Goal: Use online tool/utility: Utilize a website feature to perform a specific function

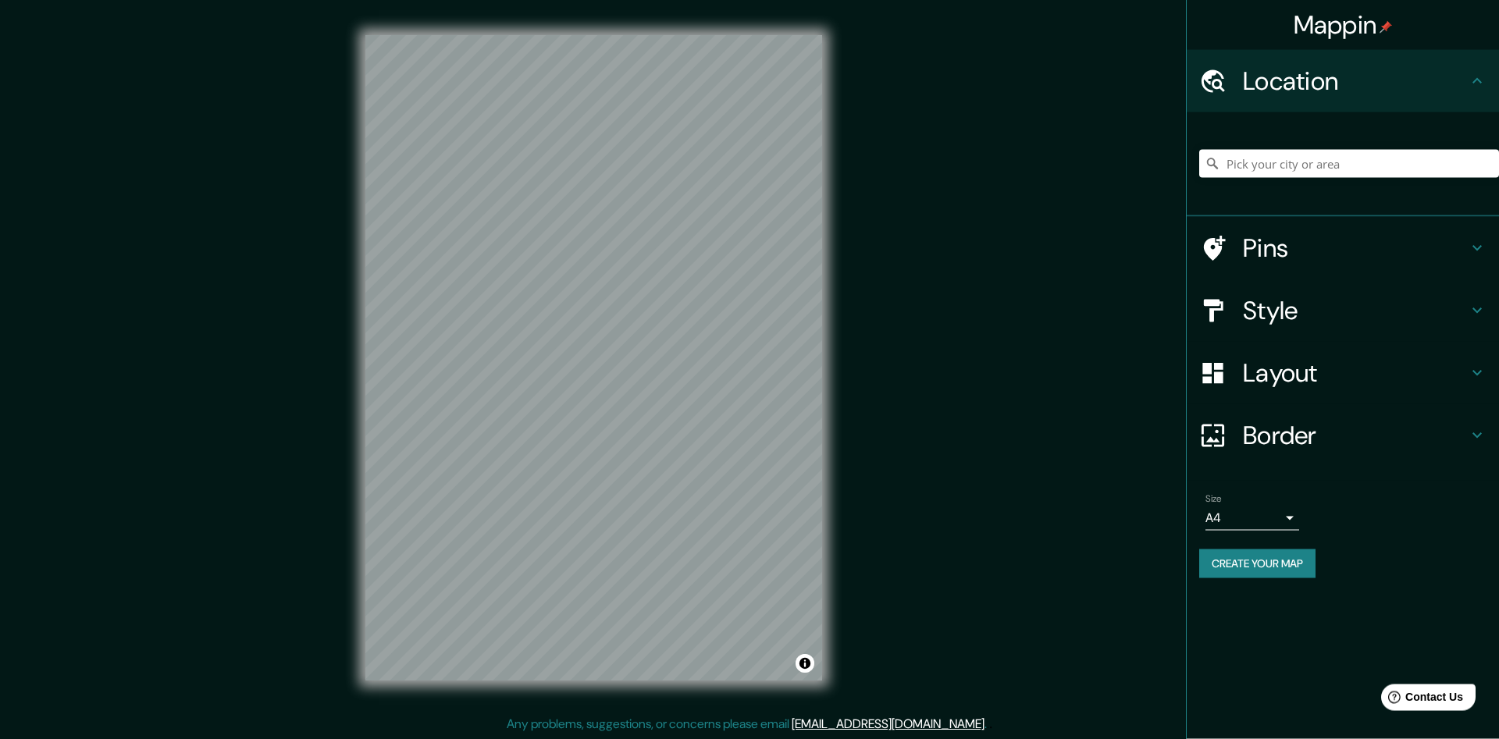
scroll to position [1, 0]
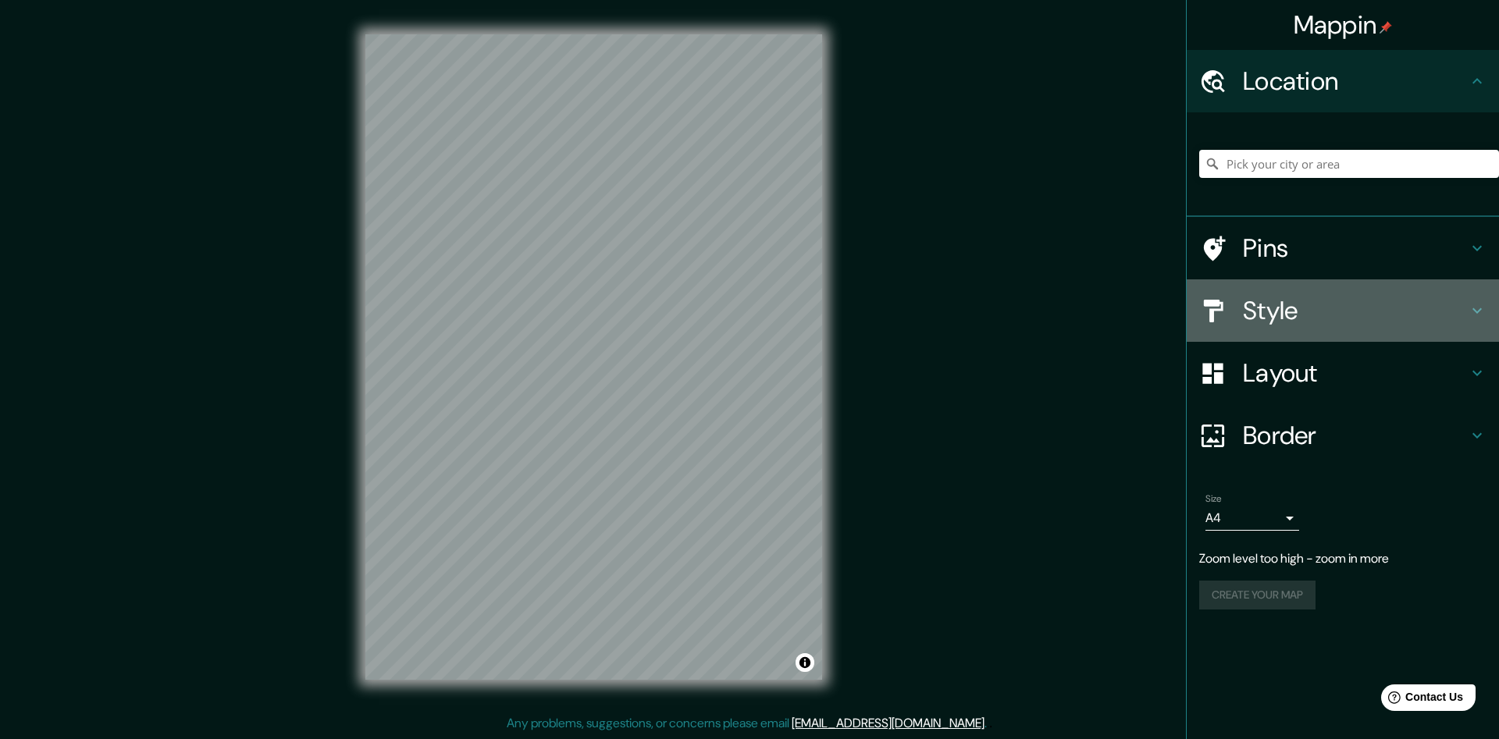
click at [1446, 314] on h4 "Style" at bounding box center [1355, 310] width 225 height 31
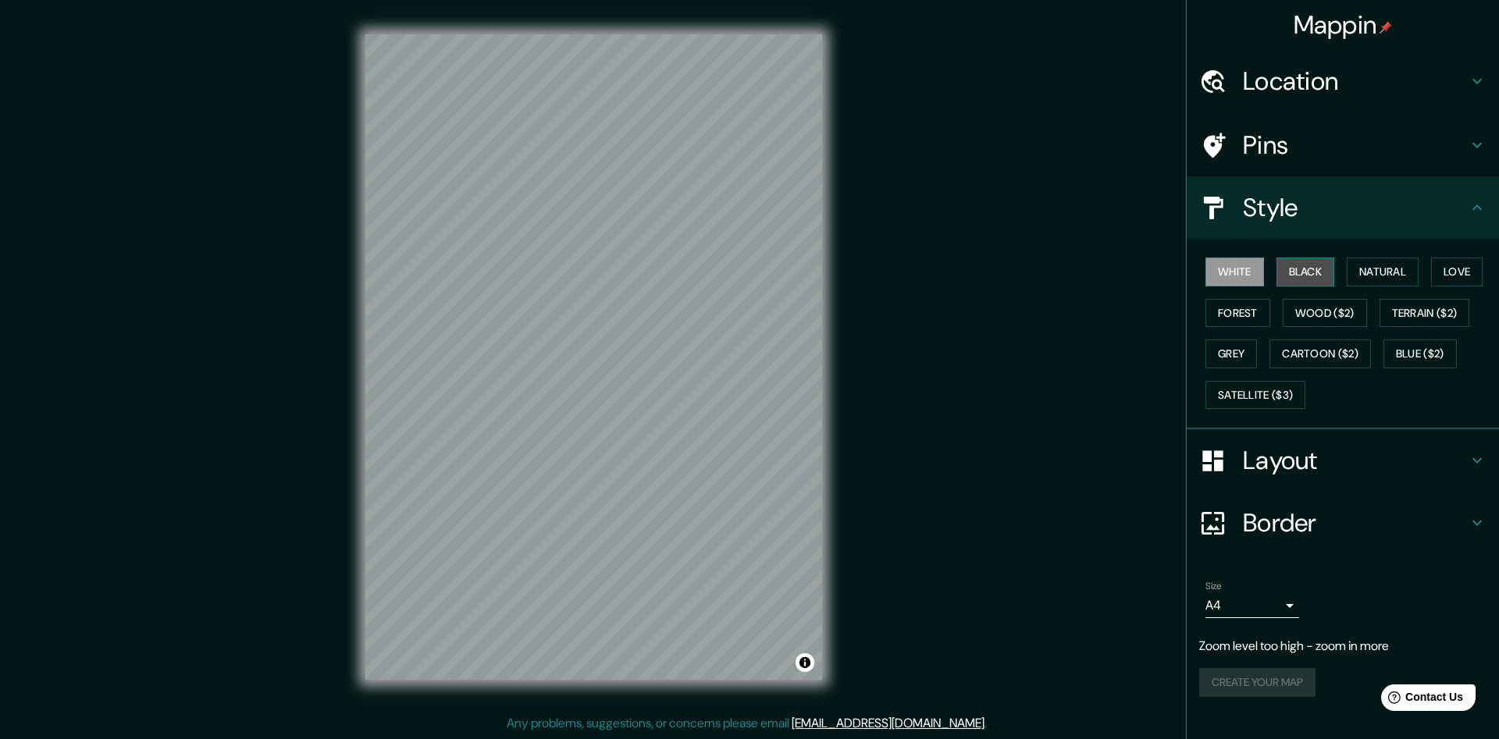
click at [1317, 273] on button "Black" at bounding box center [1306, 272] width 59 height 29
click at [1376, 267] on button "Natural" at bounding box center [1383, 272] width 72 height 29
click at [1287, 605] on body "Mappin Location Pins Style White Black Natural Love Forest Wood ($2) Terrain ($…" at bounding box center [749, 368] width 1499 height 739
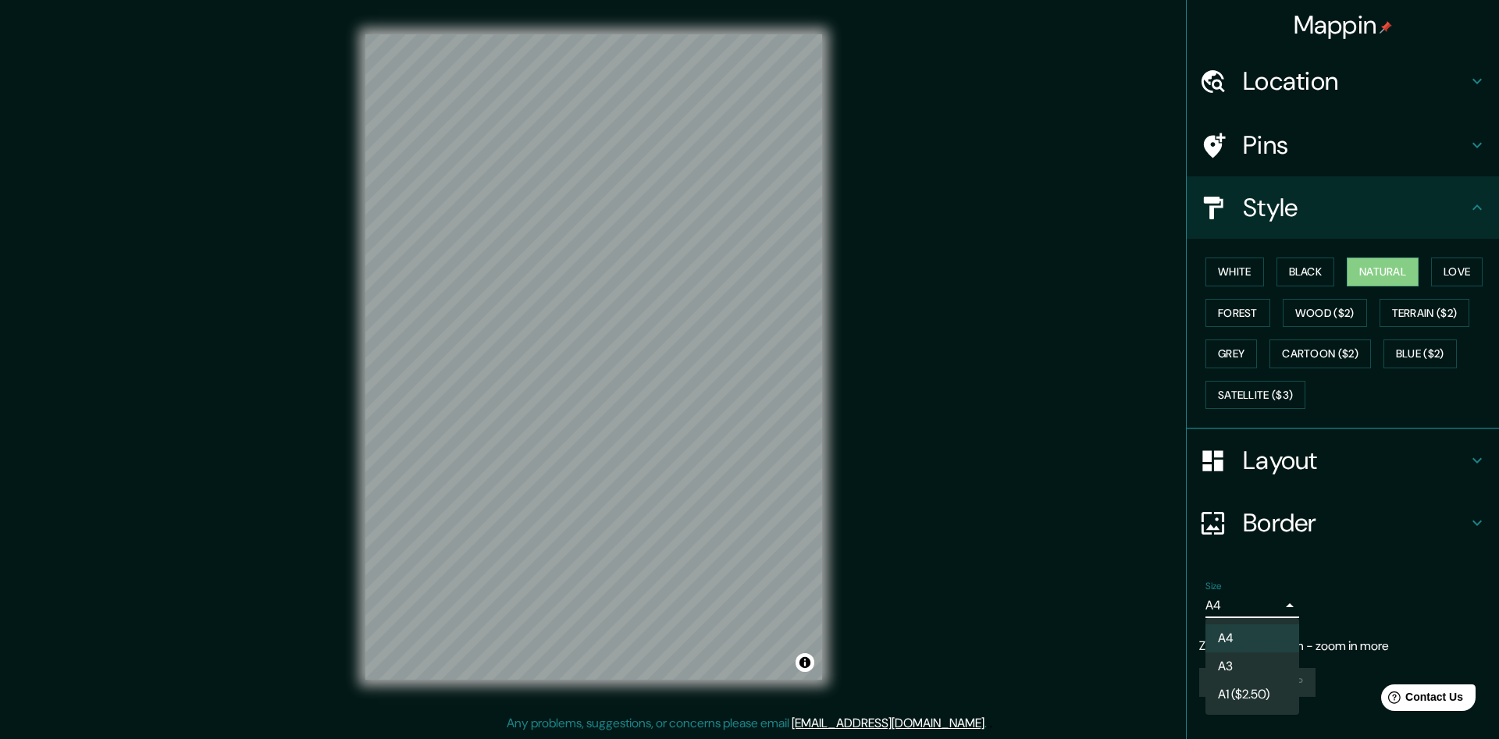
click at [1263, 662] on li "A3" at bounding box center [1252, 667] width 94 height 28
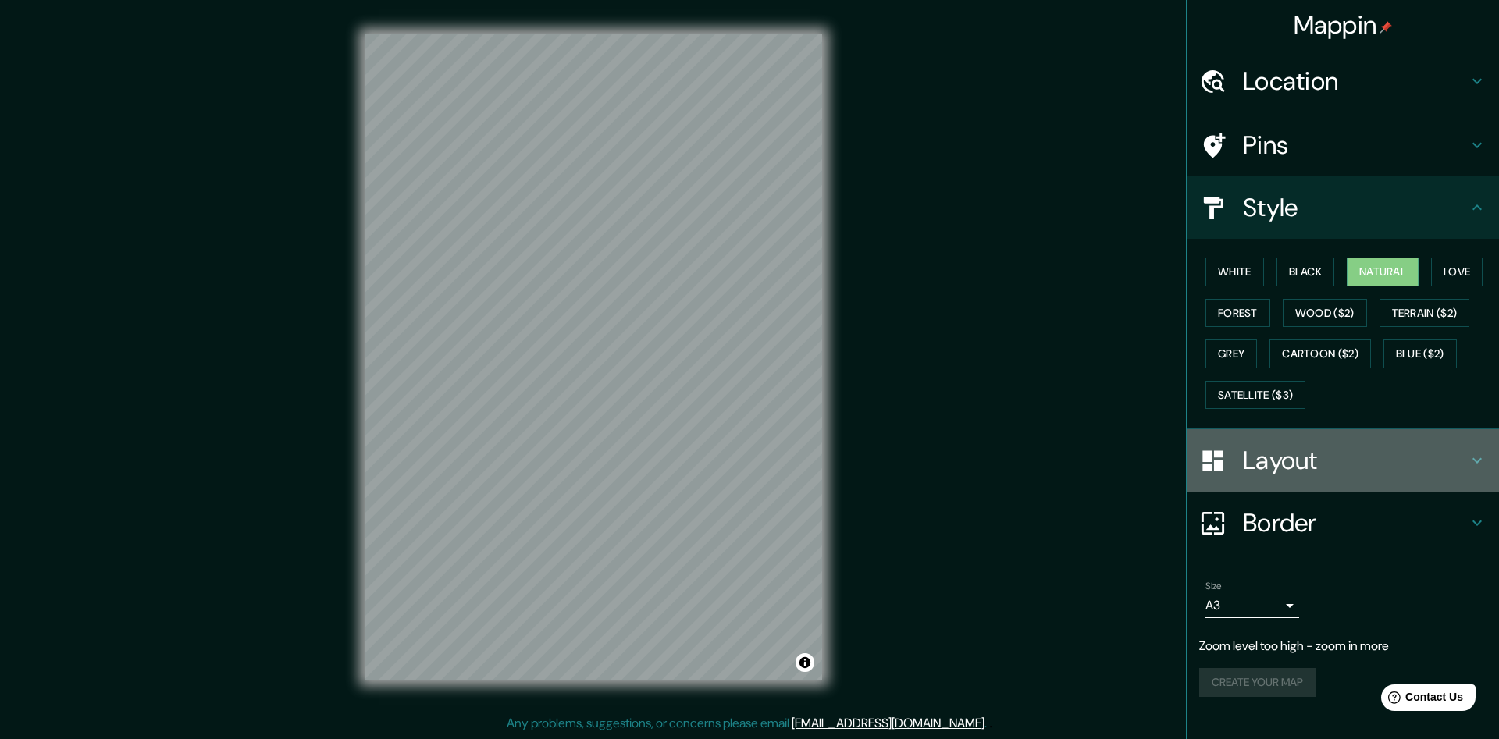
click at [1370, 452] on h4 "Layout" at bounding box center [1355, 460] width 225 height 31
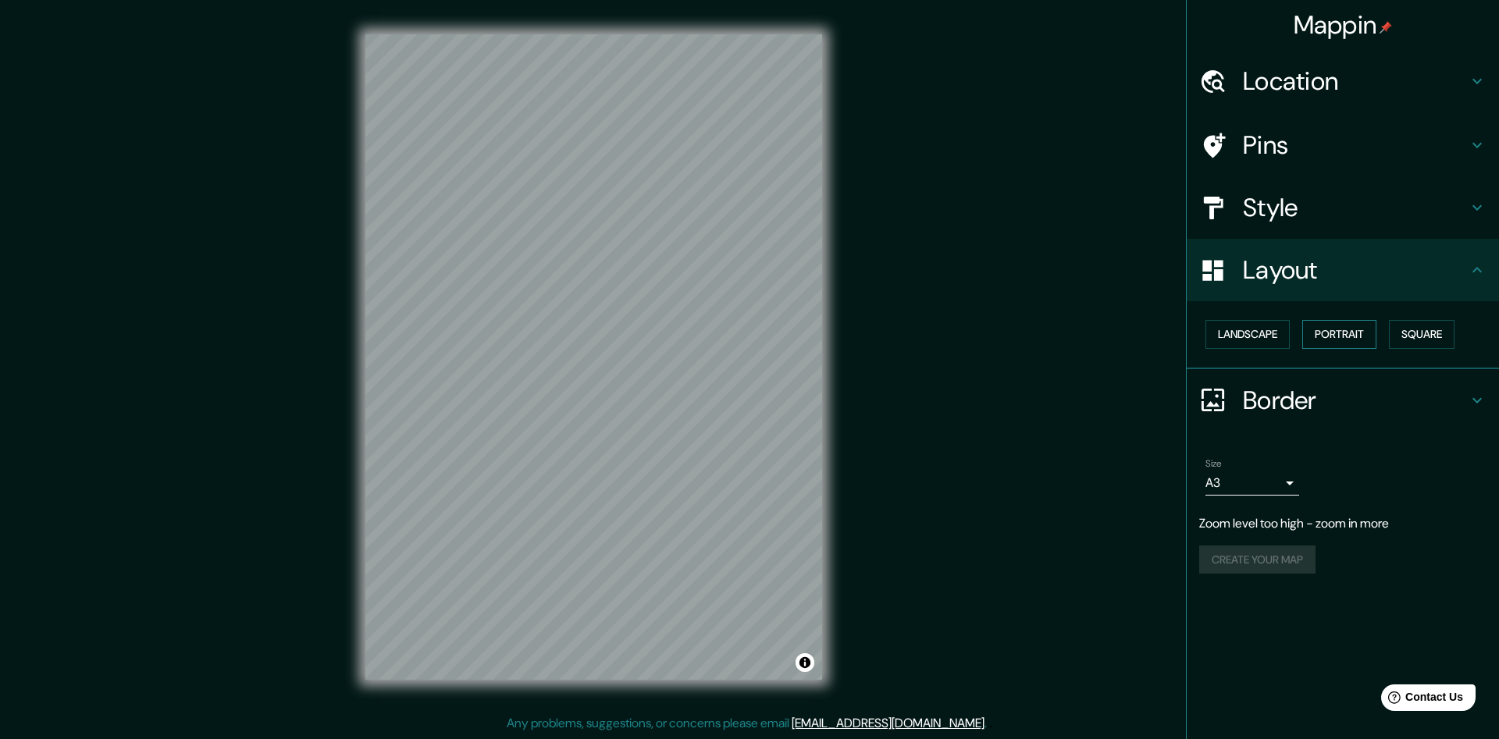
click at [1330, 331] on button "Portrait" at bounding box center [1339, 334] width 74 height 29
click at [1434, 329] on button "Square" at bounding box center [1422, 334] width 66 height 29
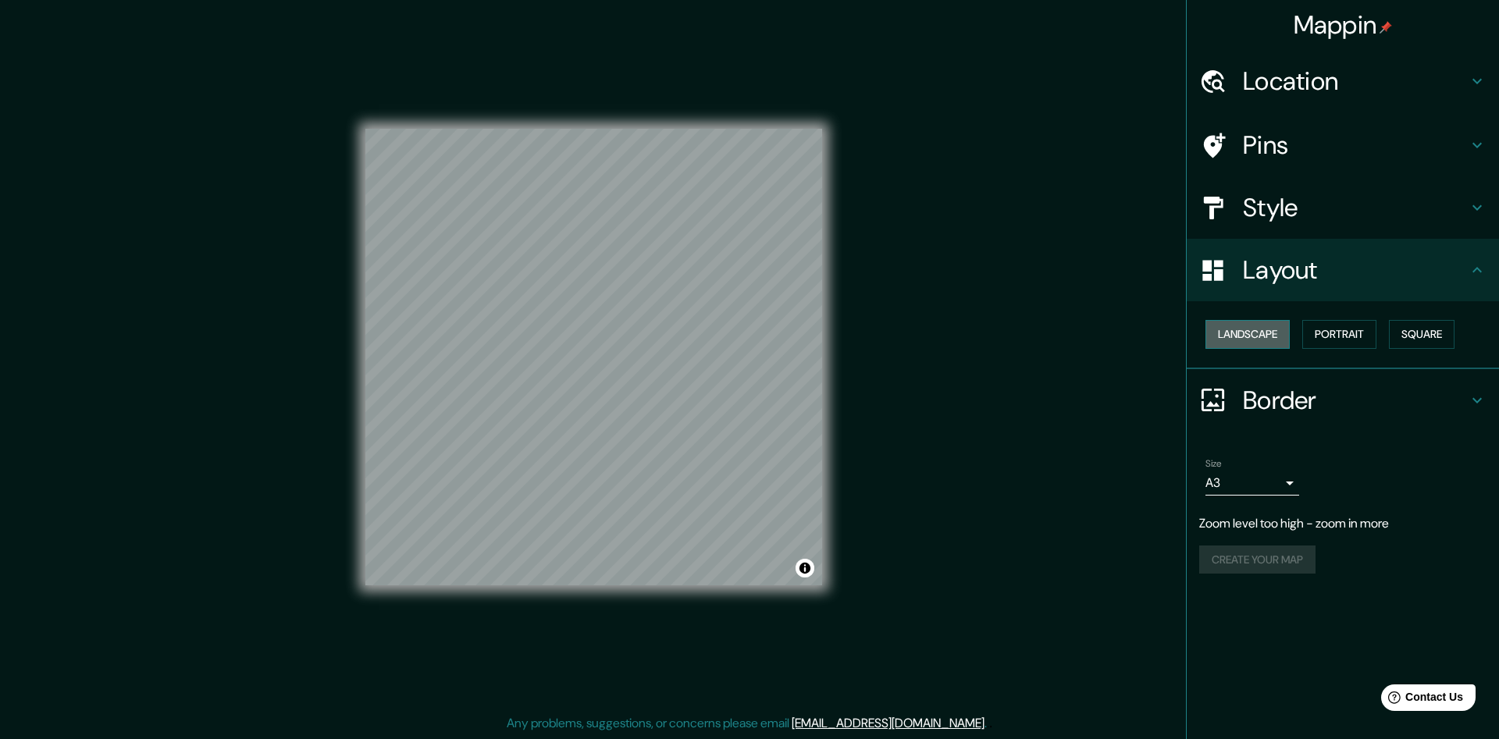
click at [1278, 335] on button "Landscape" at bounding box center [1247, 334] width 84 height 29
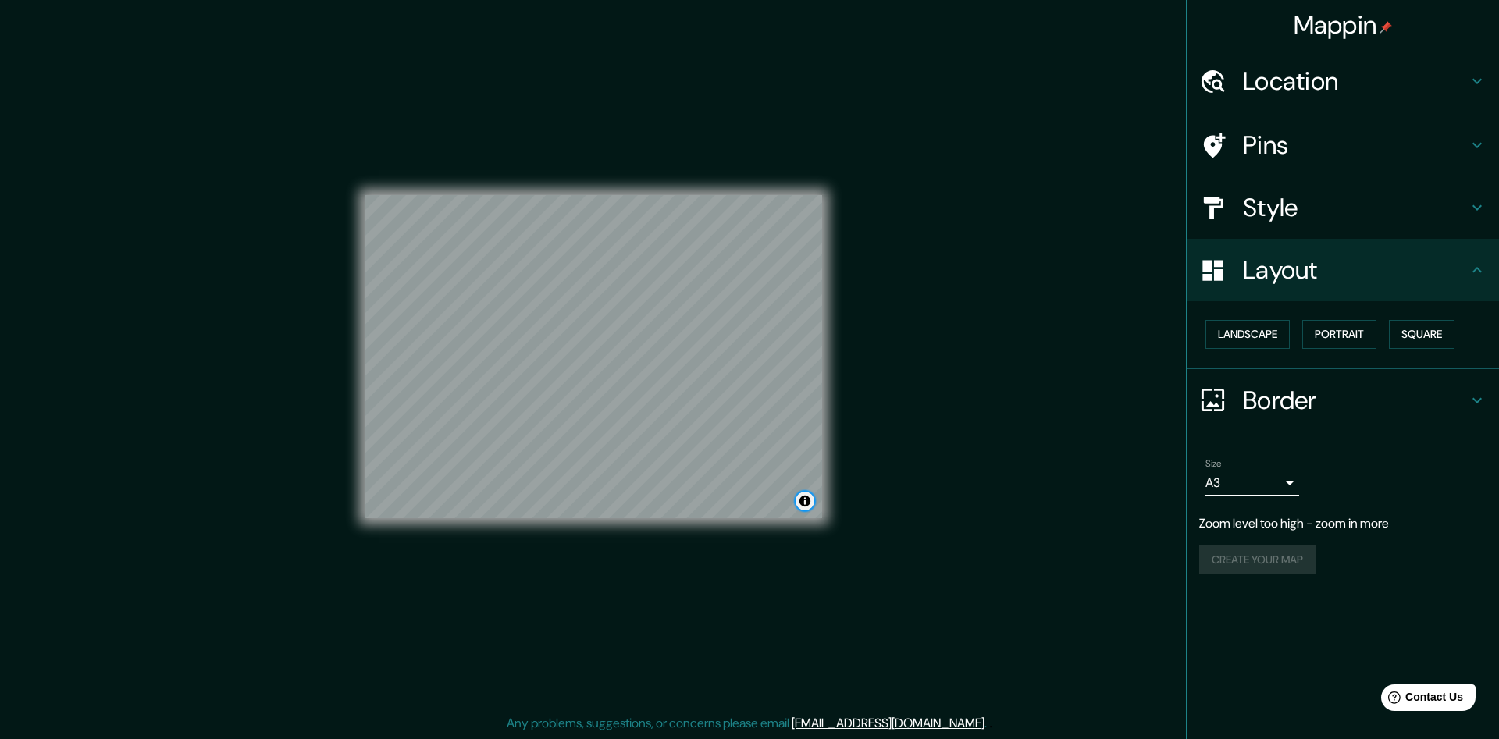
click at [807, 500] on button "Toggle attribution" at bounding box center [805, 501] width 19 height 19
click at [1293, 479] on body "Mappin Location Pins Style Layout Landscape Portrait Square Border Choose a bor…" at bounding box center [749, 368] width 1499 height 739
click at [1261, 514] on li "A4" at bounding box center [1252, 516] width 94 height 28
click at [1284, 481] on body "Mappin Location Pins Style Layout Landscape Portrait Square Border Choose a bor…" at bounding box center [749, 368] width 1499 height 739
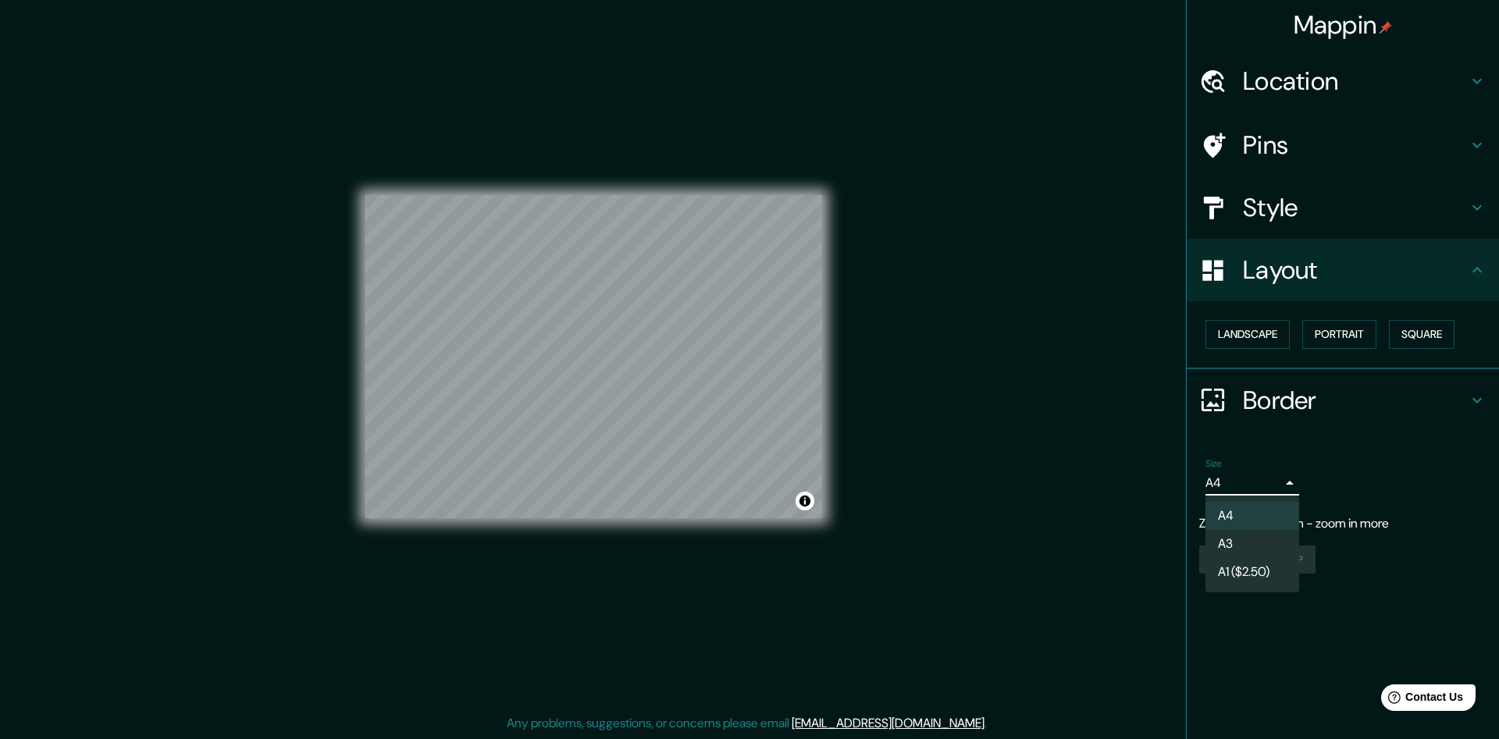
click at [1396, 447] on div at bounding box center [749, 369] width 1499 height 739
click at [1286, 394] on h4 "Border" at bounding box center [1355, 400] width 225 height 31
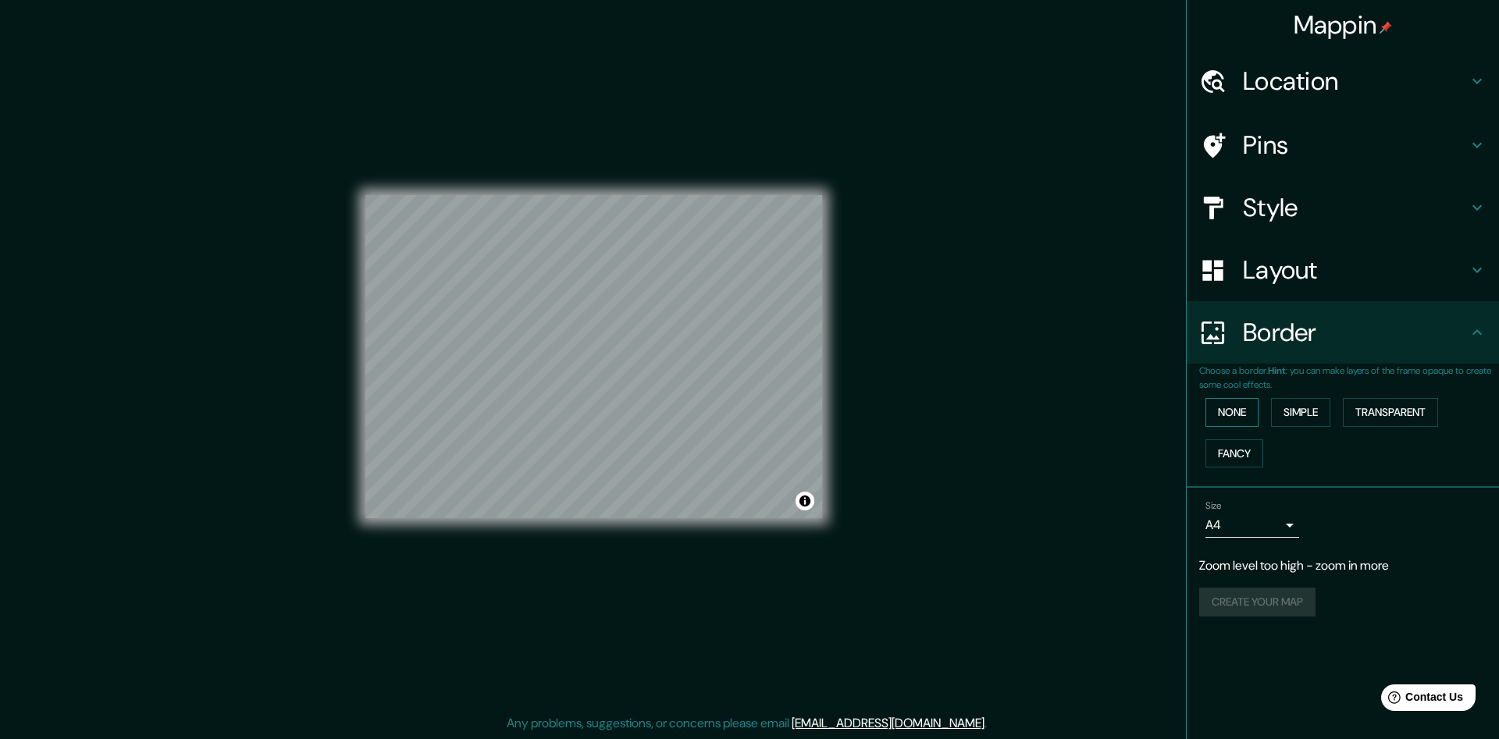
click at [1240, 410] on button "None" at bounding box center [1231, 412] width 53 height 29
click at [1238, 415] on button "None" at bounding box center [1231, 412] width 53 height 29
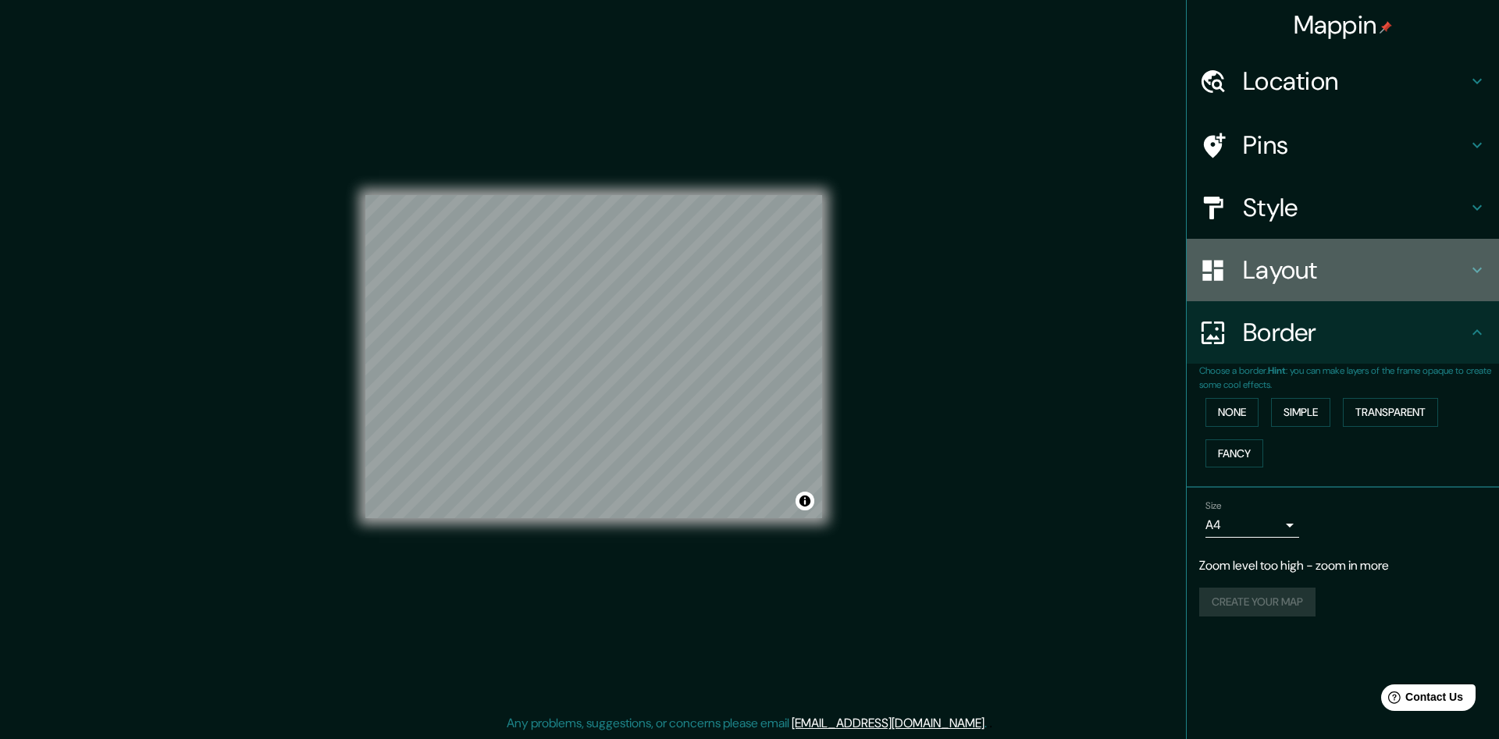
click at [1300, 265] on h4 "Layout" at bounding box center [1355, 270] width 225 height 31
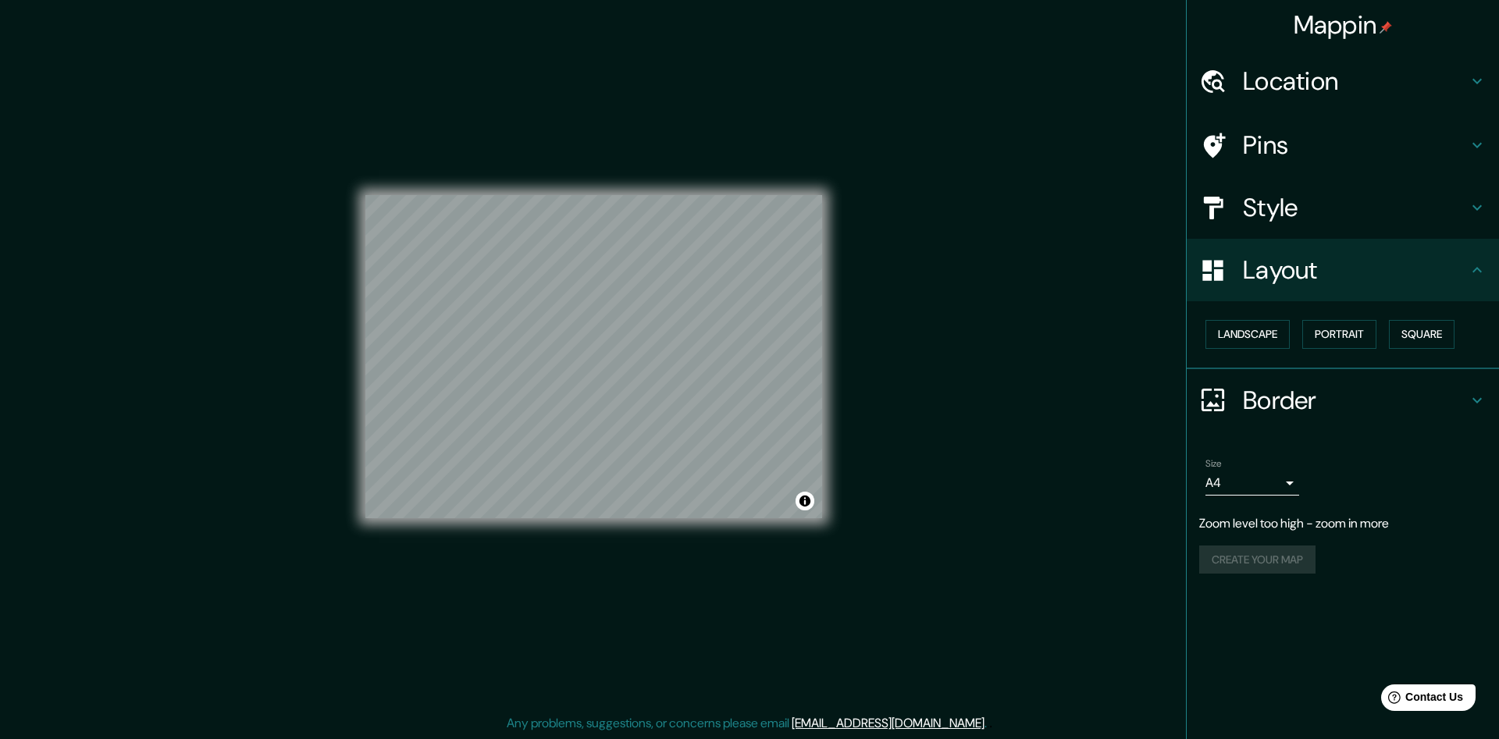
click at [1312, 389] on h4 "Border" at bounding box center [1355, 400] width 225 height 31
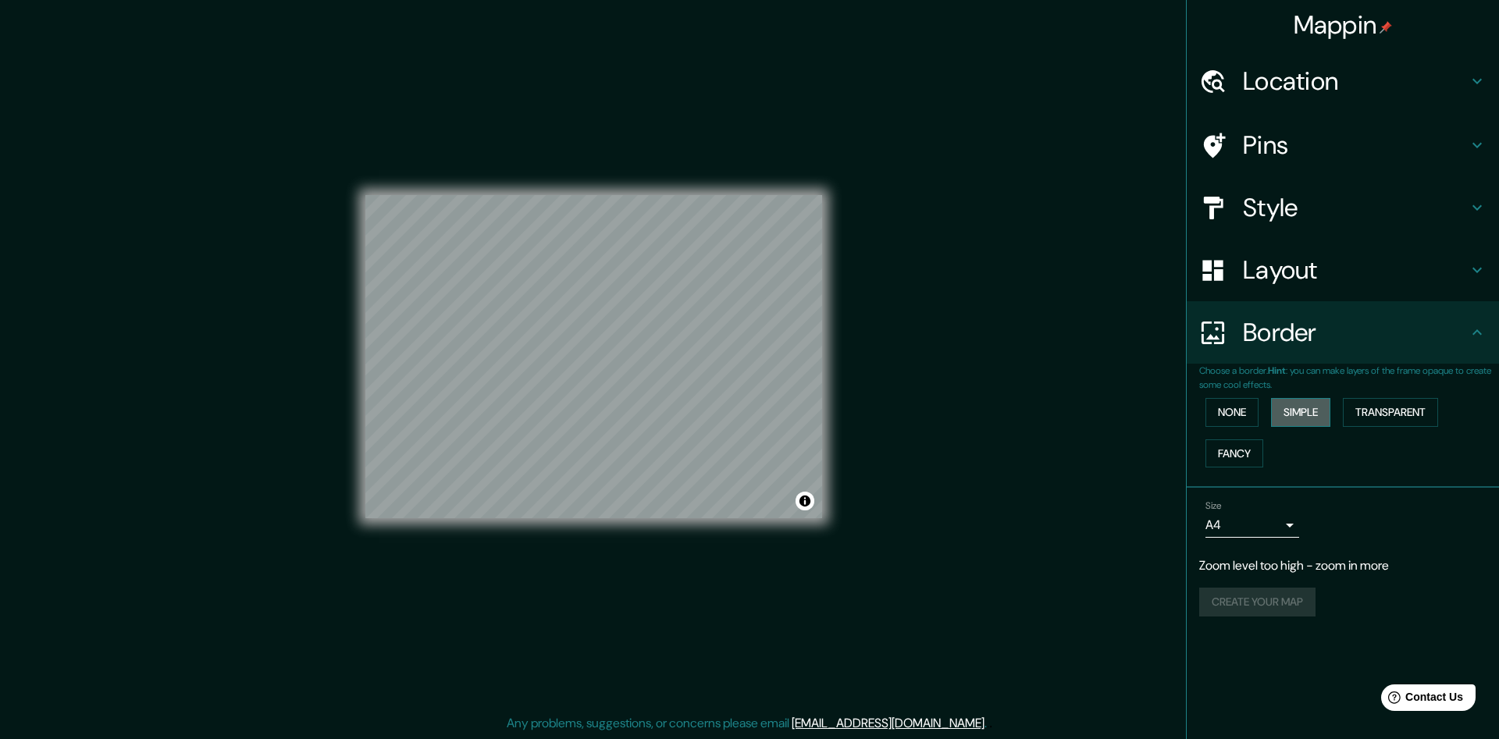
click at [1326, 414] on button "Simple" at bounding box center [1300, 412] width 59 height 29
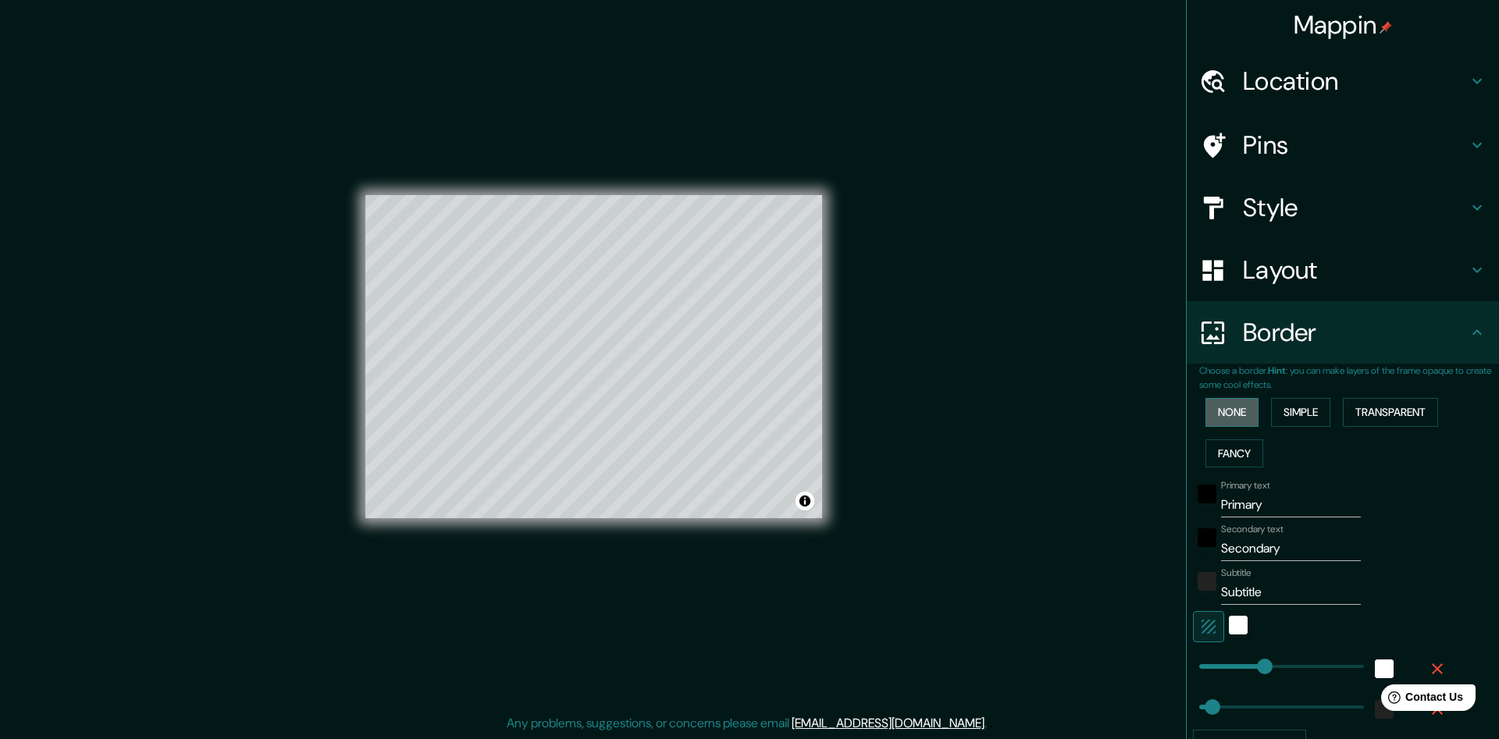
click at [1238, 414] on button "None" at bounding box center [1231, 412] width 53 height 29
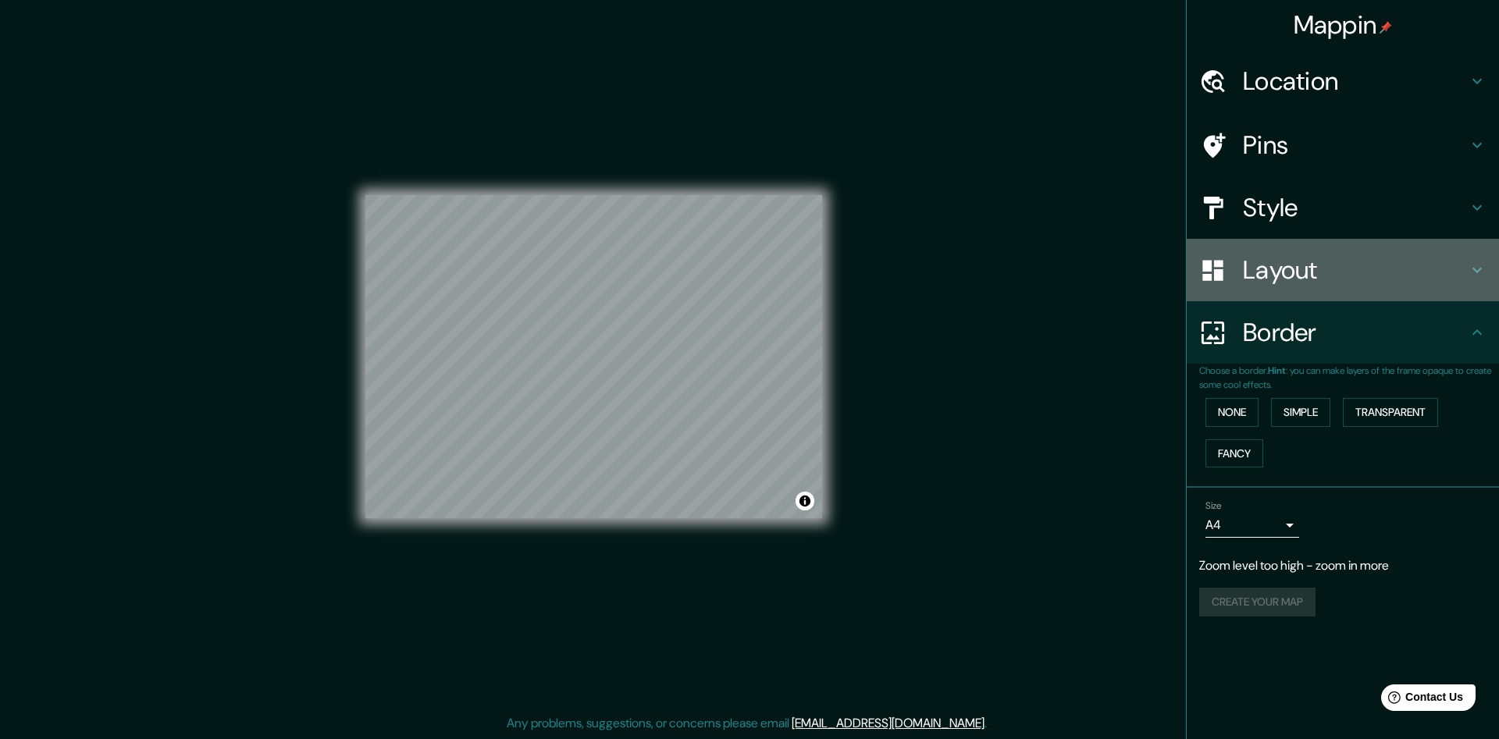
click at [1309, 261] on h4 "Layout" at bounding box center [1355, 270] width 225 height 31
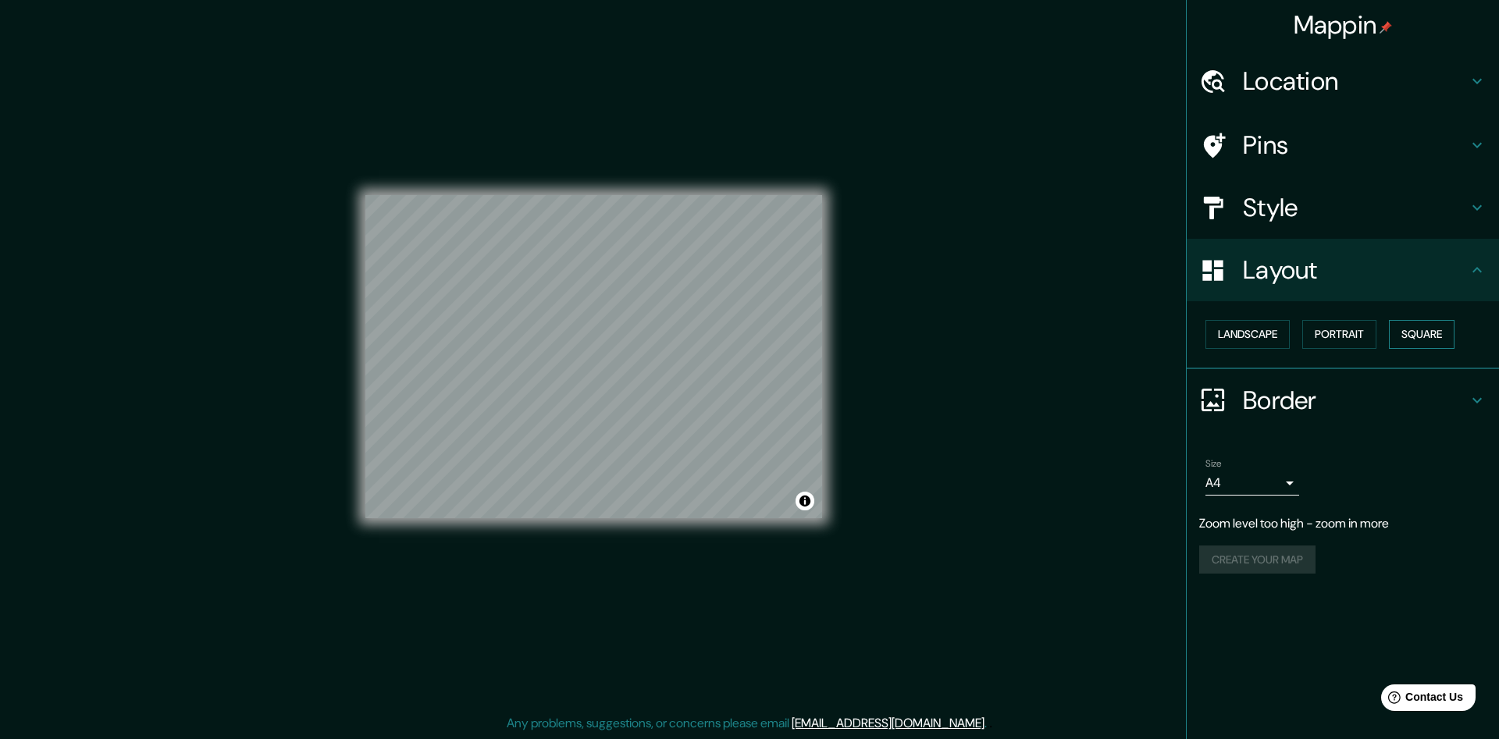
click at [1432, 333] on button "Square" at bounding box center [1422, 334] width 66 height 29
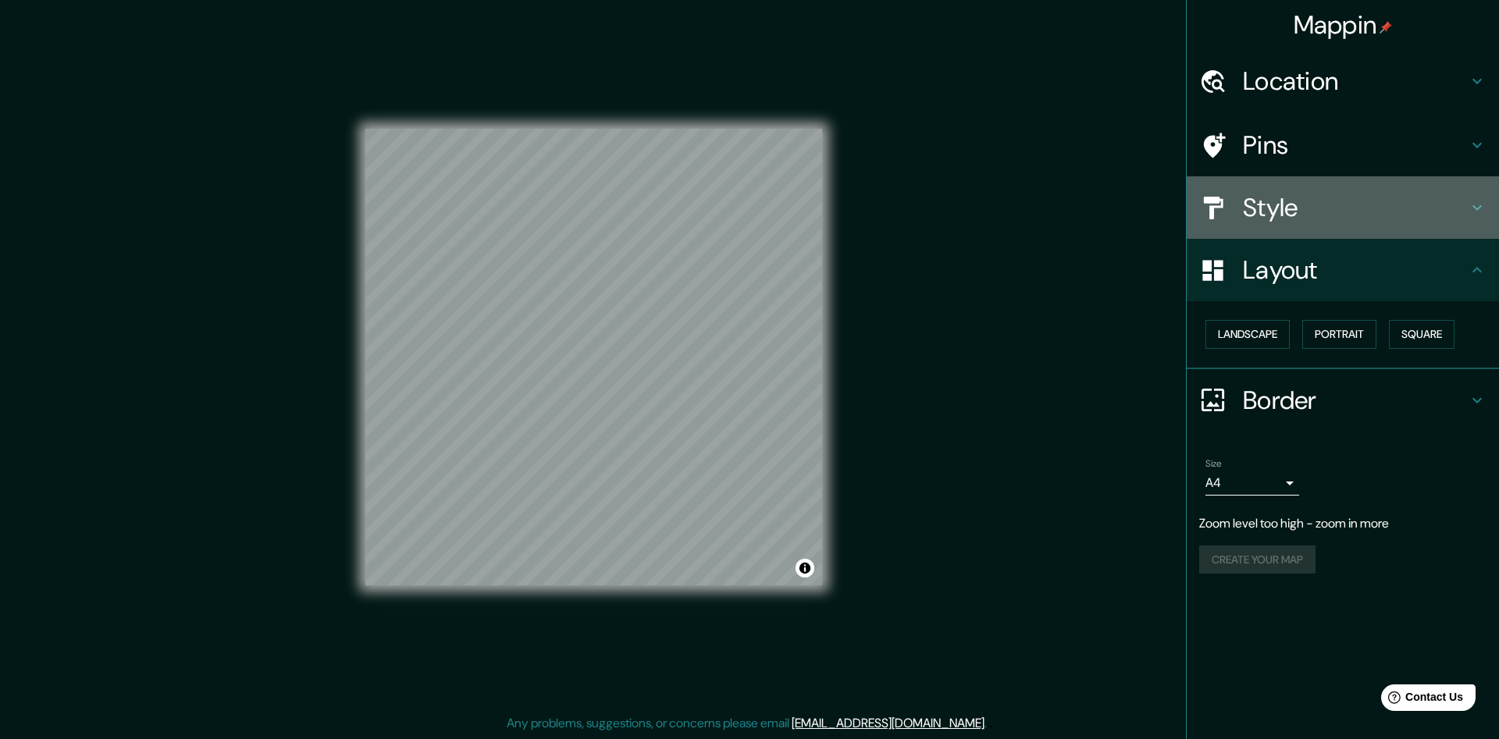
click at [1334, 195] on h4 "Style" at bounding box center [1355, 207] width 225 height 31
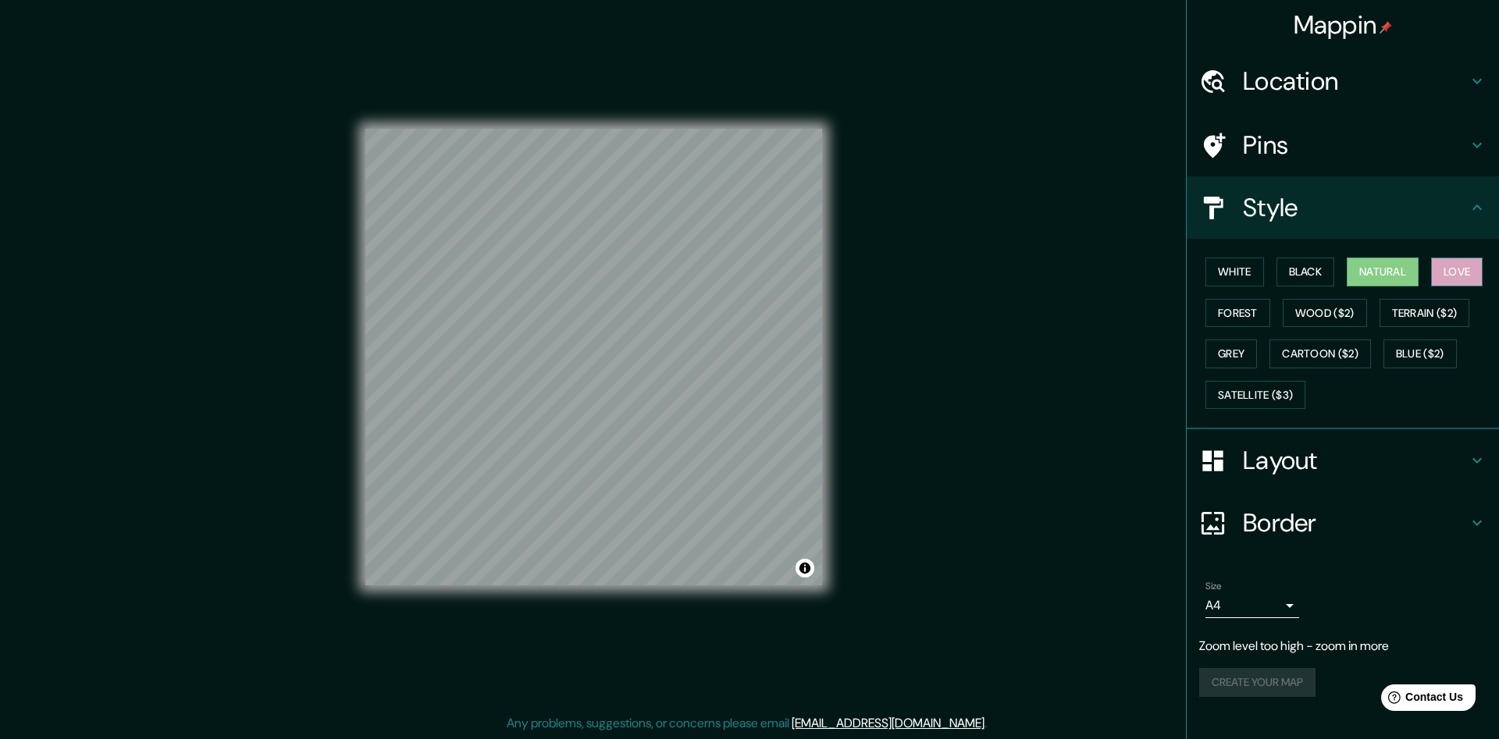
click at [1471, 268] on button "Love" at bounding box center [1457, 272] width 52 height 29
click at [1245, 323] on button "Forest" at bounding box center [1237, 313] width 65 height 29
click at [1330, 308] on button "Wood ($2)" at bounding box center [1325, 313] width 84 height 29
click at [1230, 347] on button "Grey" at bounding box center [1231, 354] width 52 height 29
click at [1298, 264] on button "Black" at bounding box center [1306, 272] width 59 height 29
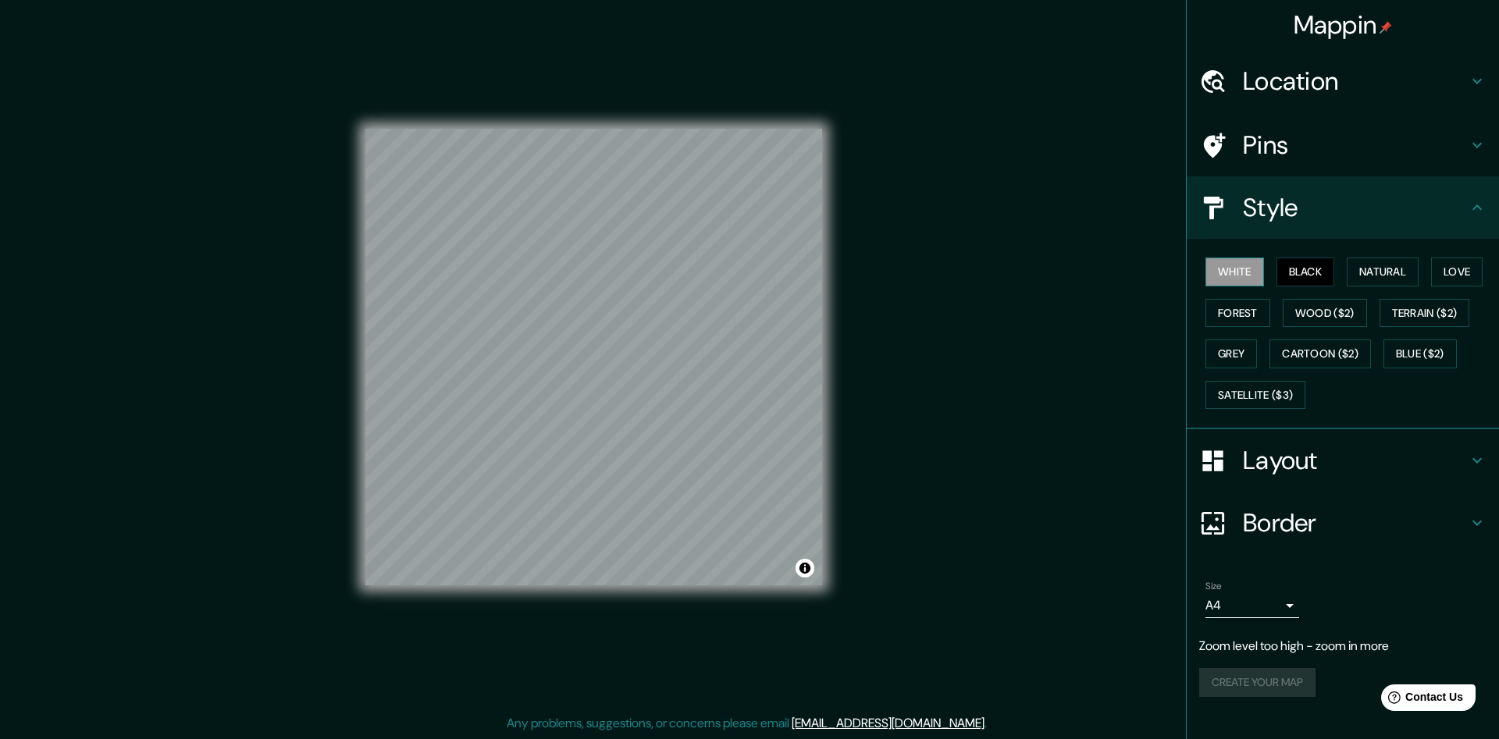
click at [1241, 273] on button "White" at bounding box center [1234, 272] width 59 height 29
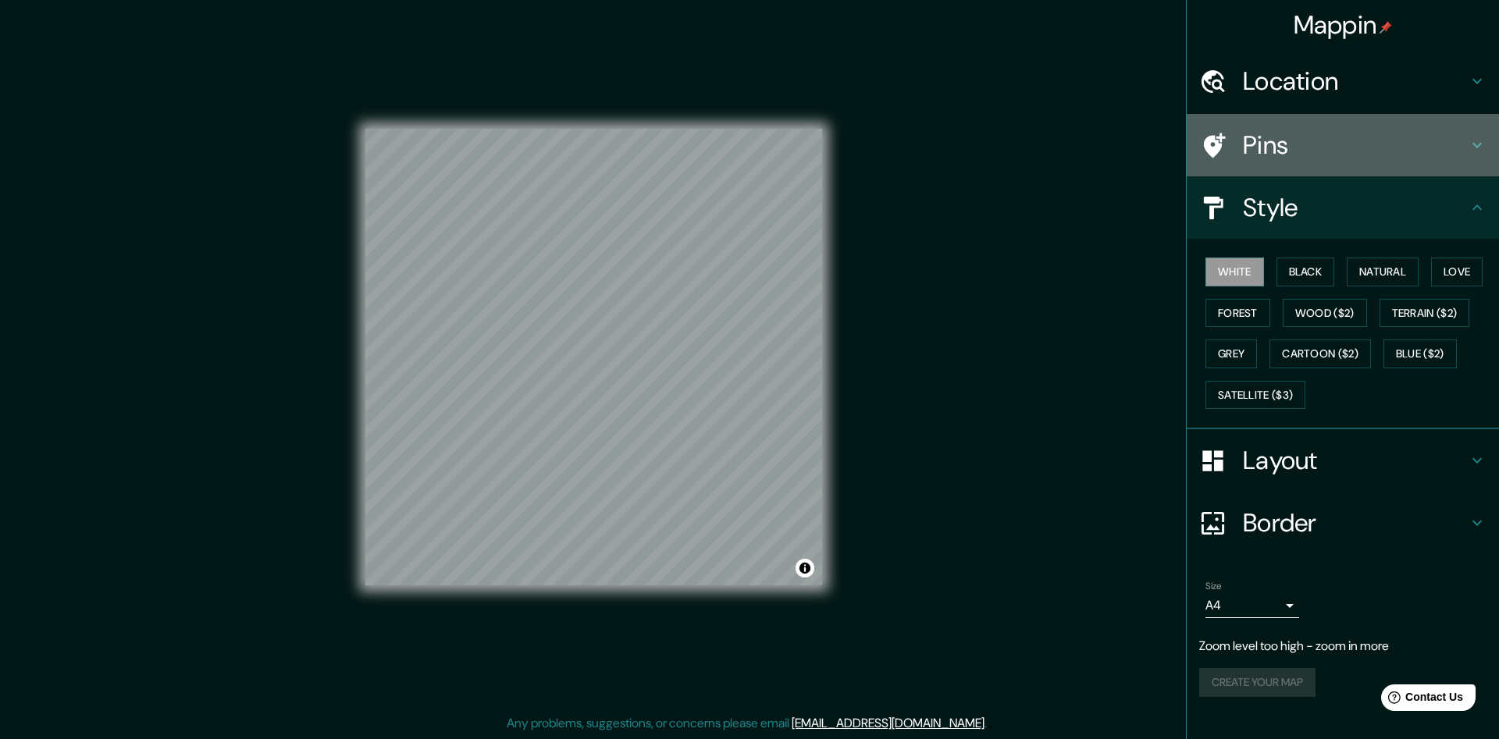
click at [1325, 146] on h4 "Pins" at bounding box center [1355, 145] width 225 height 31
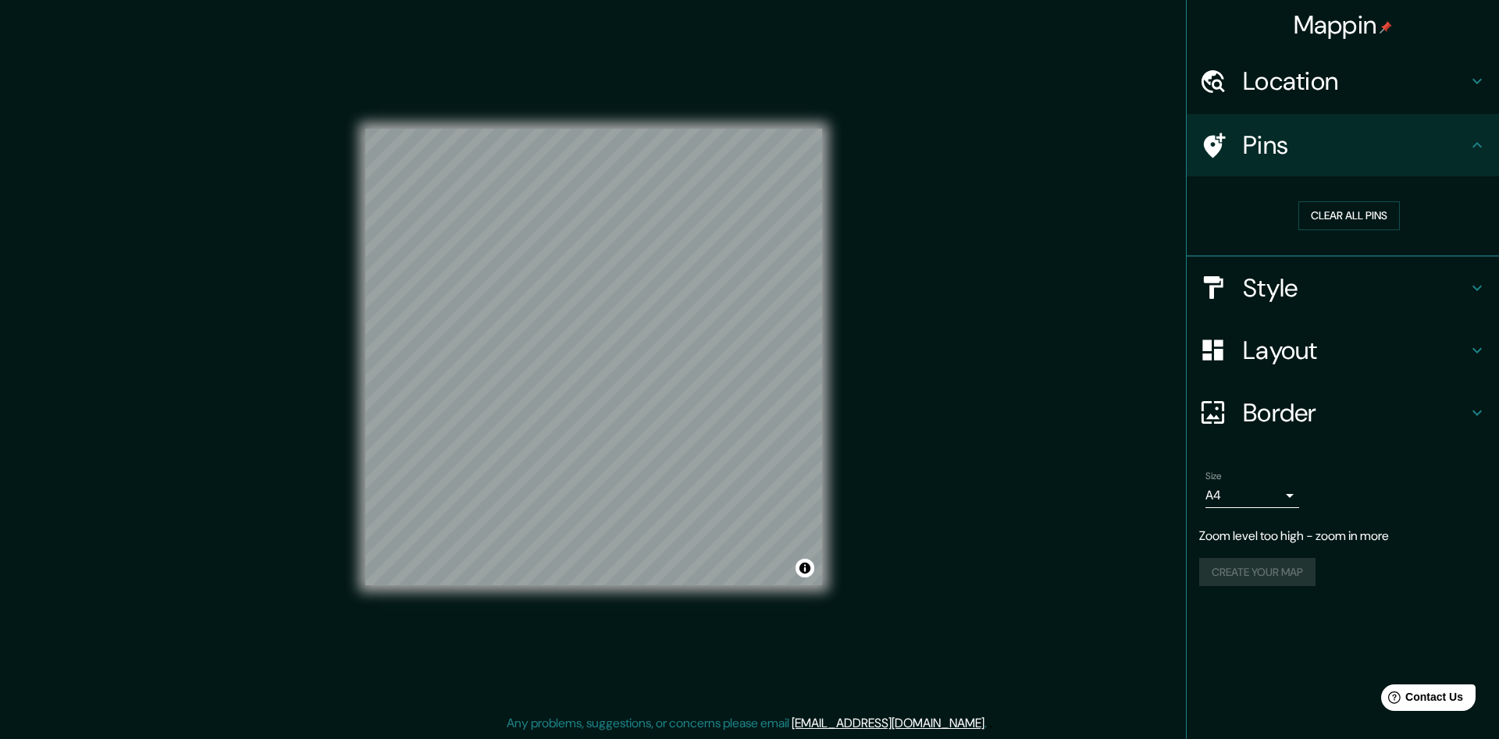
click at [1269, 273] on h4 "Style" at bounding box center [1355, 287] width 225 height 31
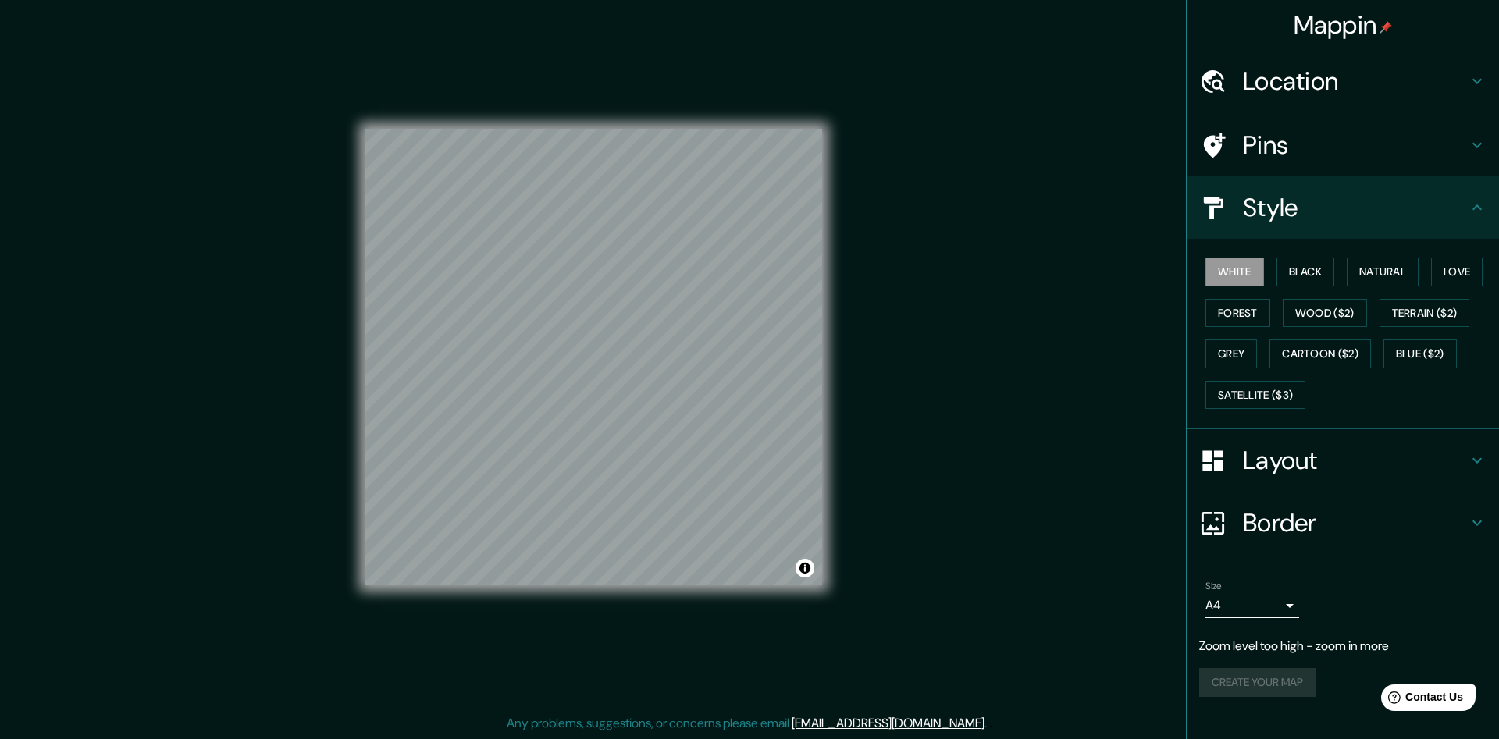
click at [1293, 78] on h4 "Location" at bounding box center [1355, 81] width 225 height 31
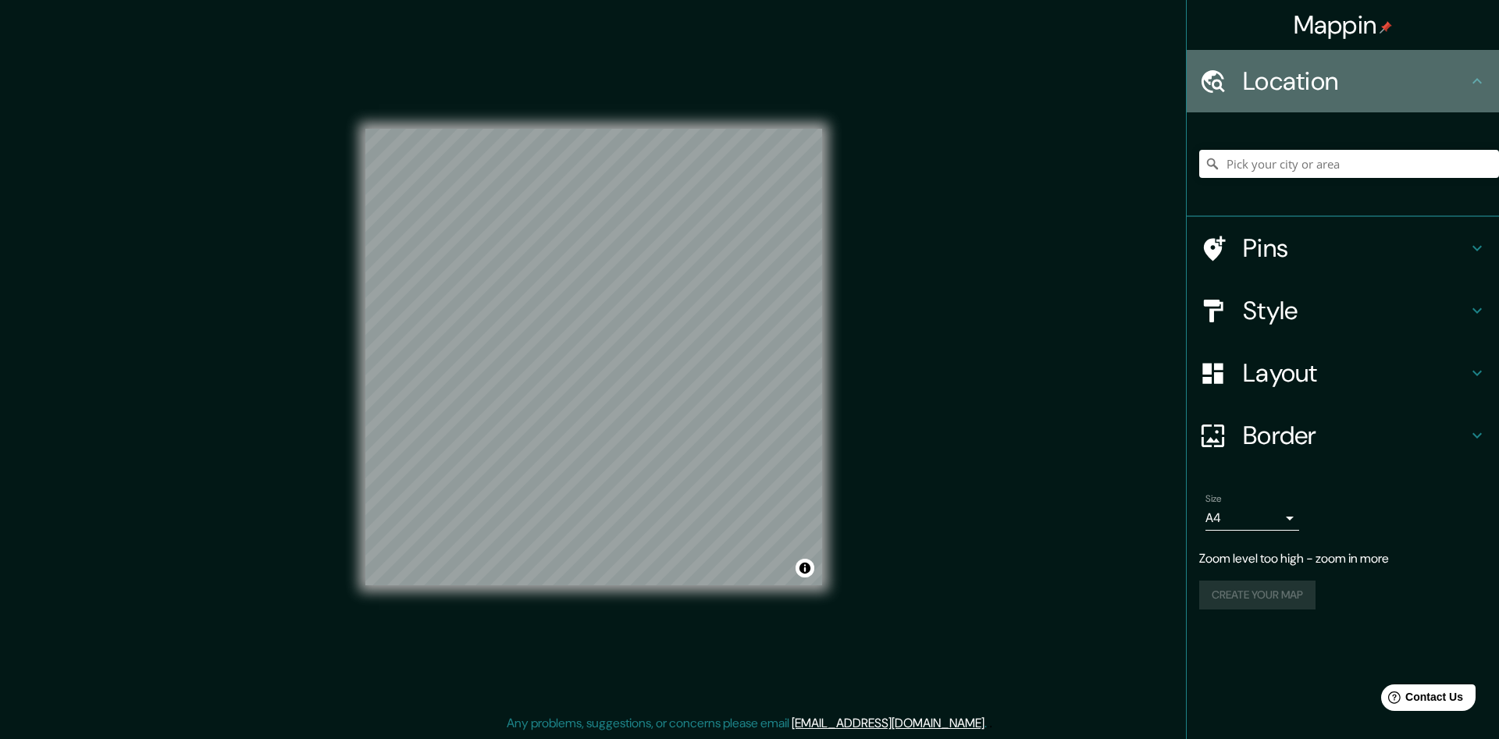
click at [1305, 79] on h4 "Location" at bounding box center [1355, 81] width 225 height 31
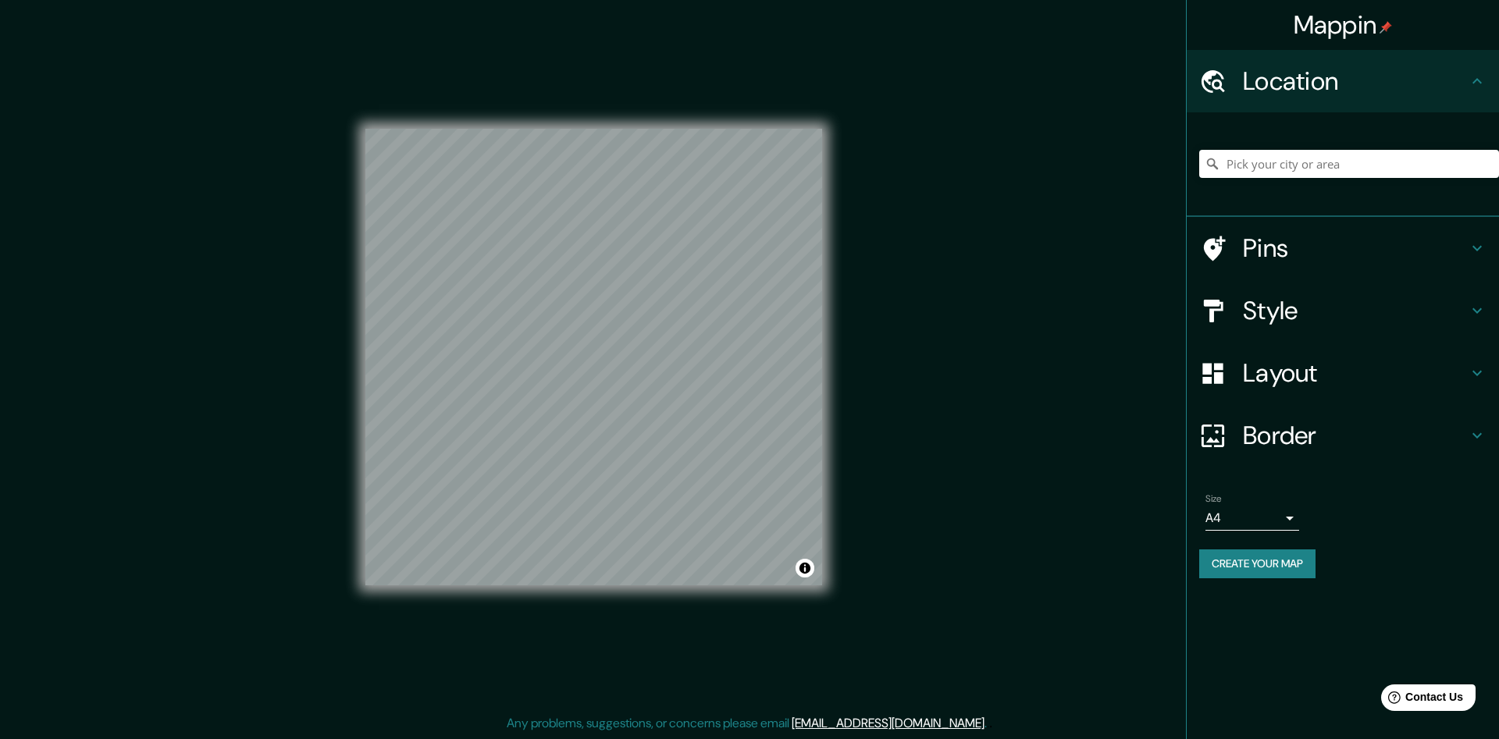
click at [1235, 354] on div "Layout" at bounding box center [1343, 373] width 312 height 62
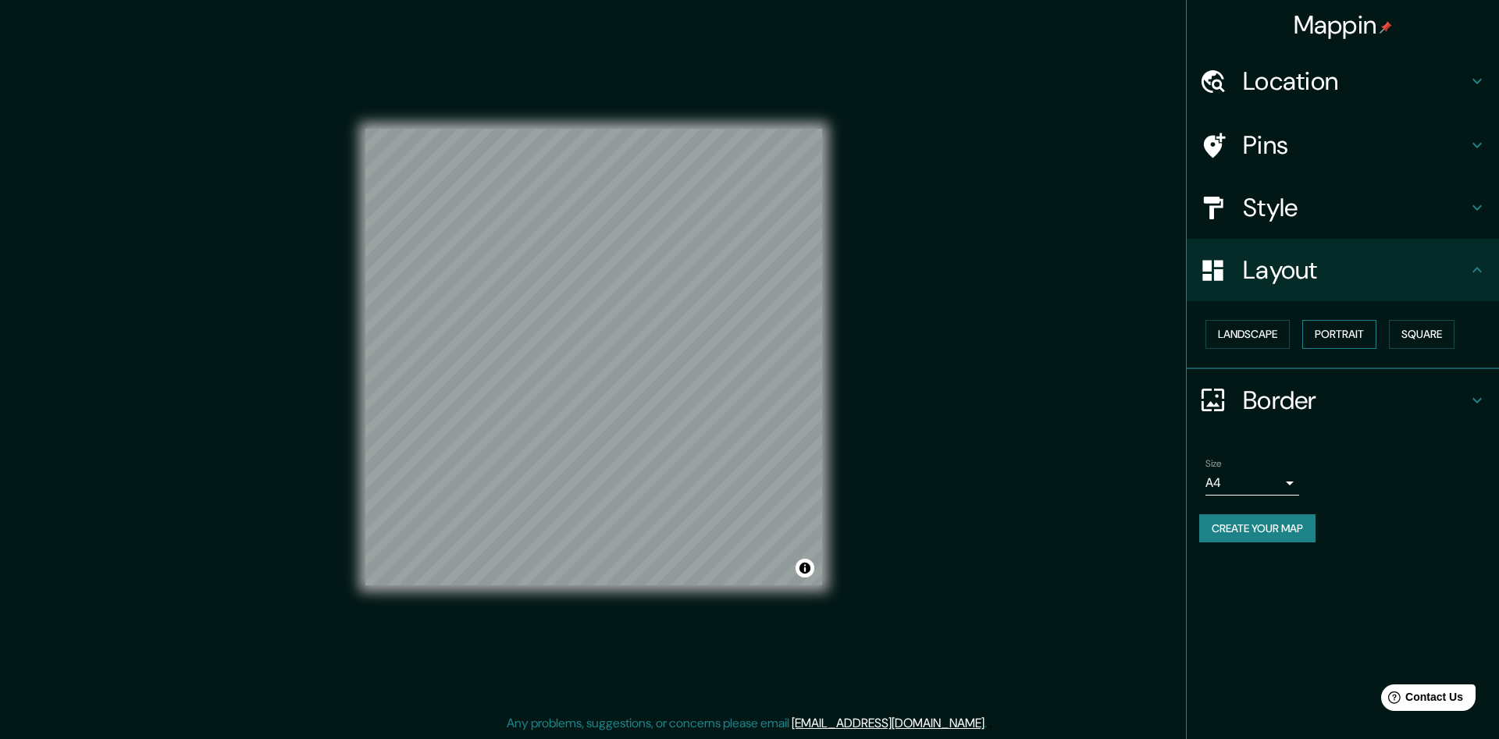
click at [1343, 334] on button "Portrait" at bounding box center [1339, 334] width 74 height 29
